Goal: Transaction & Acquisition: Purchase product/service

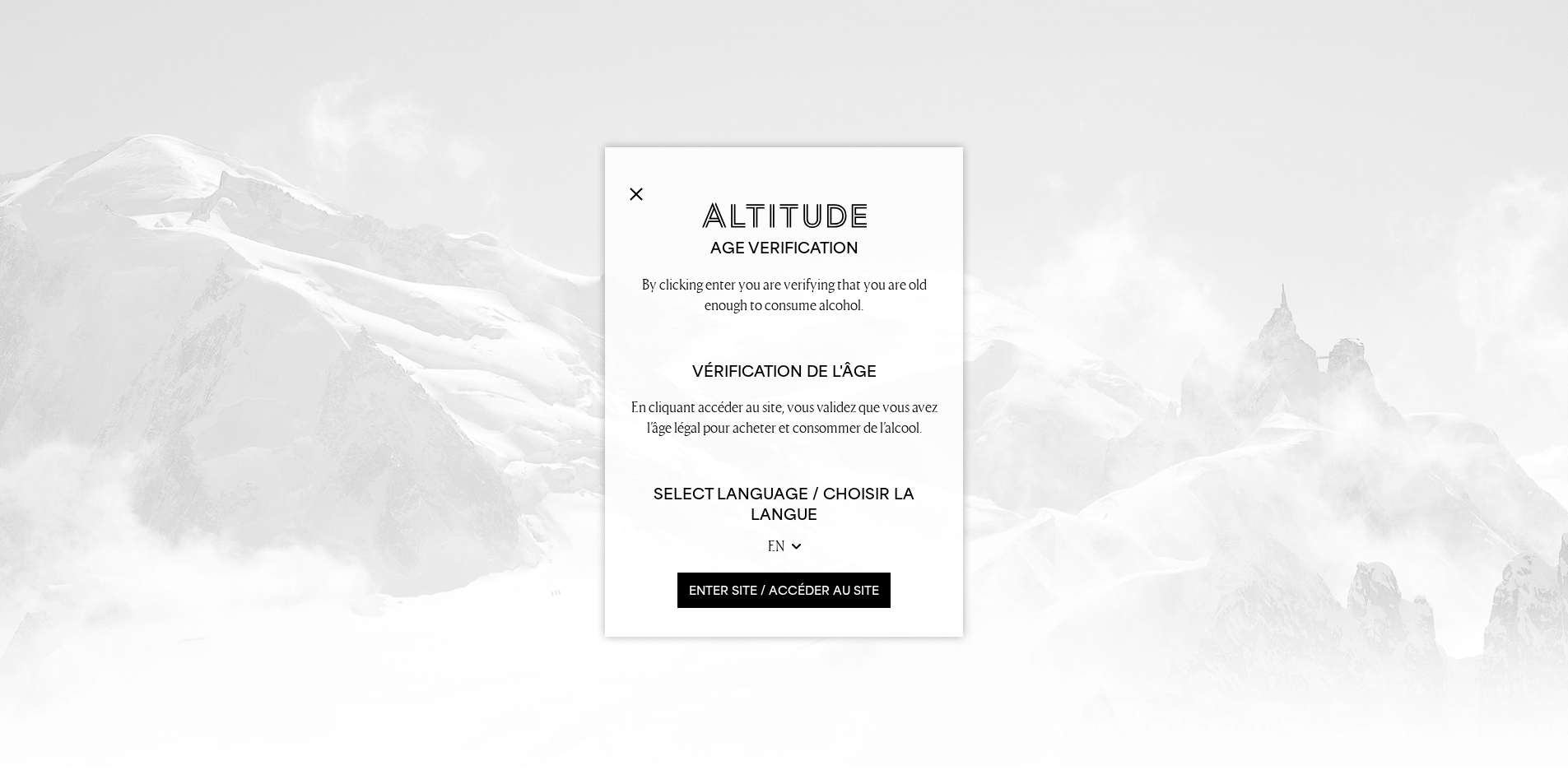
click at [829, 587] on button "ENTER SITE / accéder au site" at bounding box center [784, 590] width 213 height 36
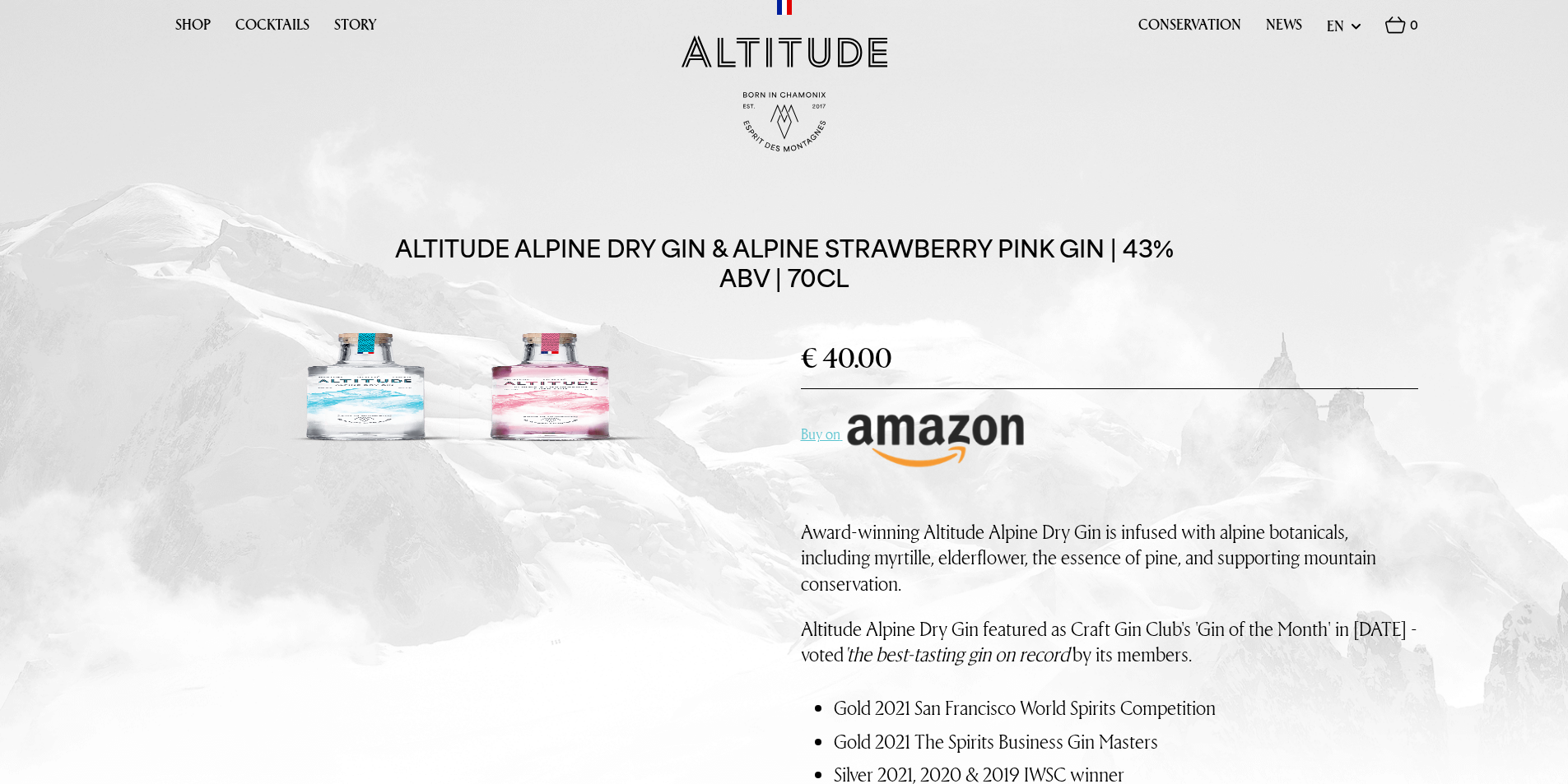
click at [934, 437] on img at bounding box center [936, 438] width 185 height 65
click at [204, 17] on link "Shop" at bounding box center [193, 29] width 36 height 26
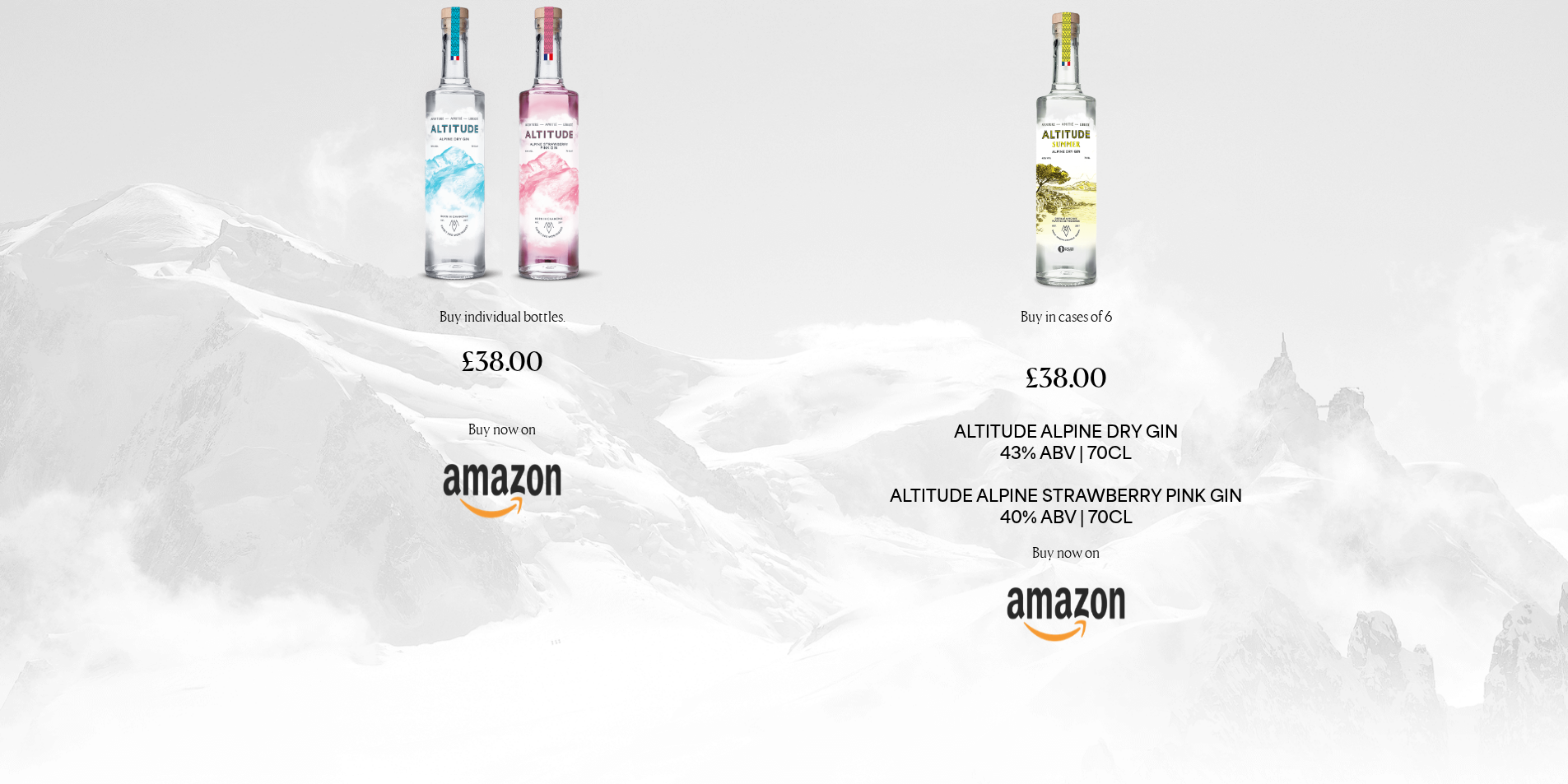
scroll to position [246, 0]
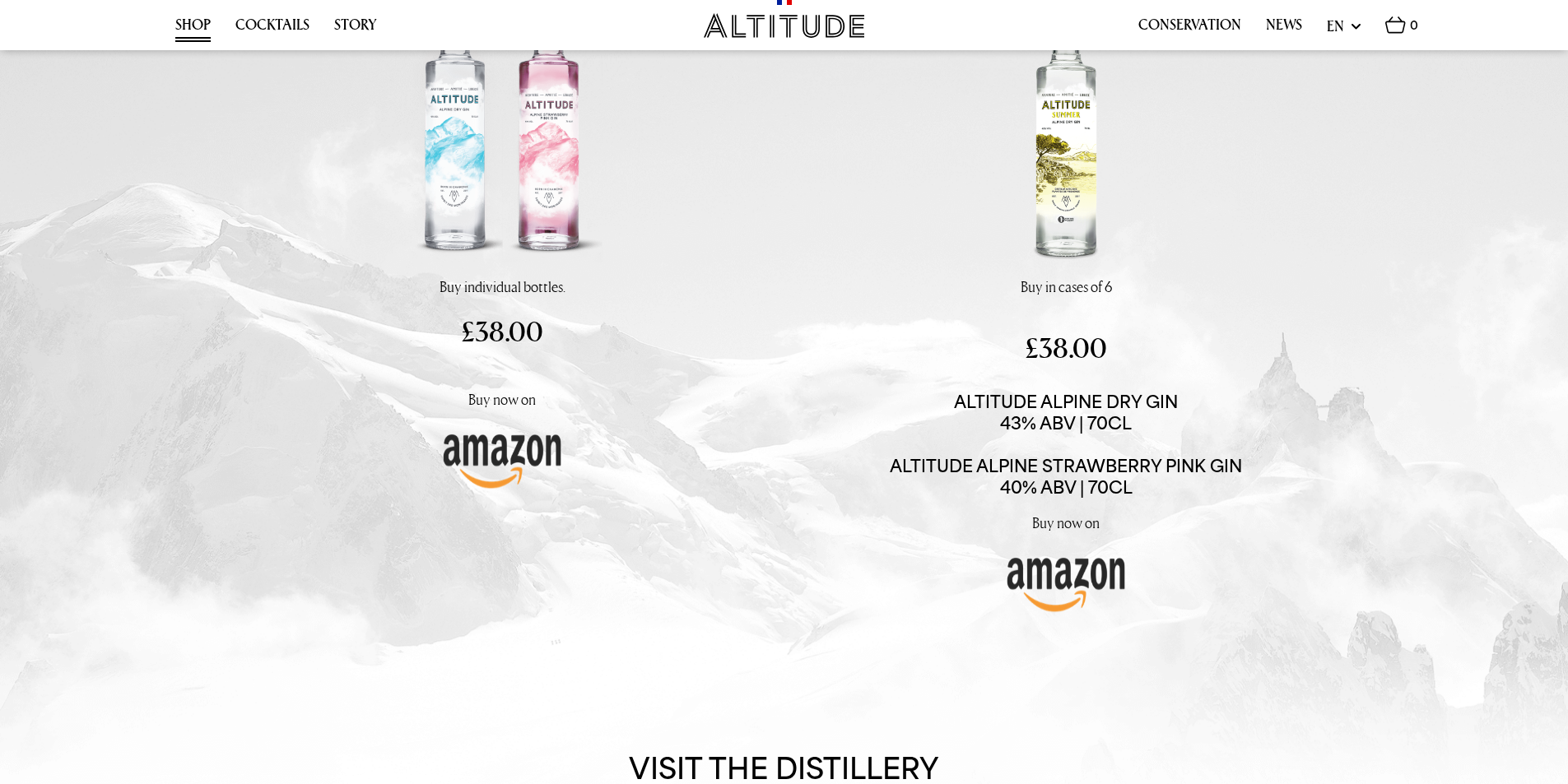
click at [1065, 588] on img at bounding box center [1066, 582] width 123 height 66
click at [475, 436] on img at bounding box center [501, 458] width 123 height 66
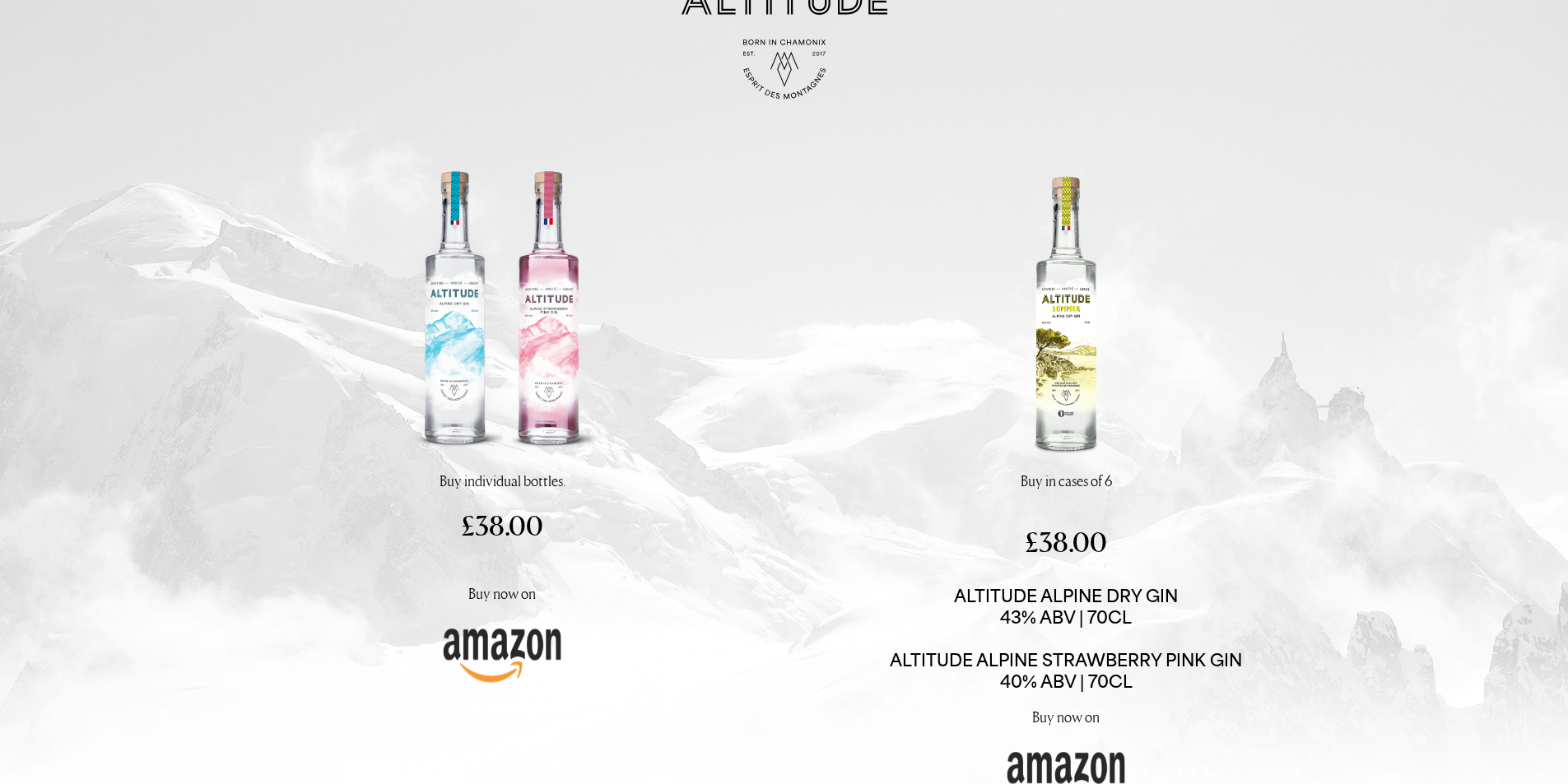
scroll to position [0, 0]
